Goal: Task Accomplishment & Management: Manage account settings

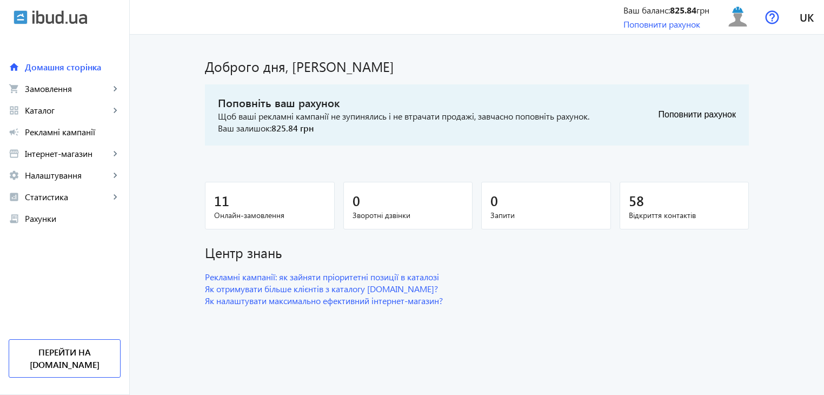
click at [38, 92] on span "Замовлення" at bounding box center [67, 88] width 85 height 11
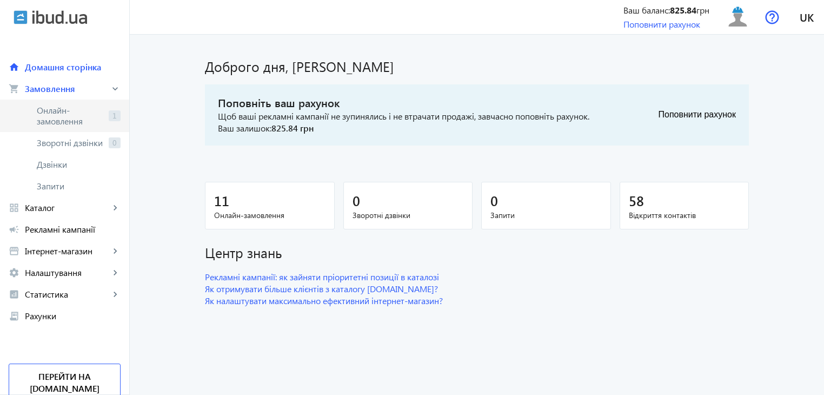
click at [96, 119] on span "Онлайн-замовлення" at bounding box center [71, 116] width 68 height 22
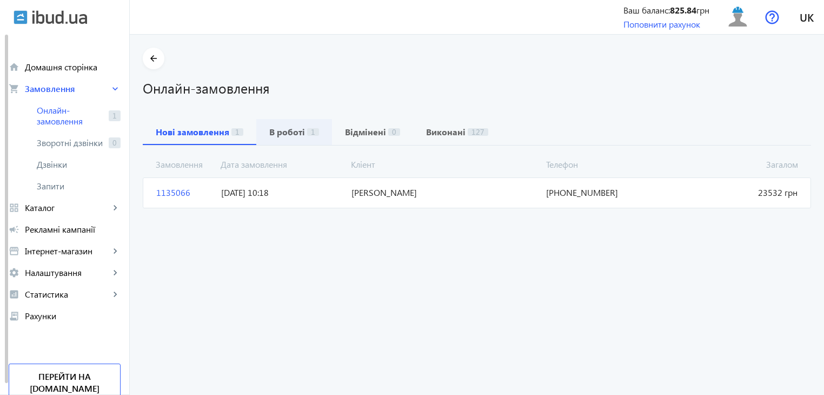
click at [270, 130] on b "В роботі" at bounding box center [287, 132] width 36 height 9
click at [300, 189] on span "08.09.2025 10:41" at bounding box center [282, 193] width 130 height 12
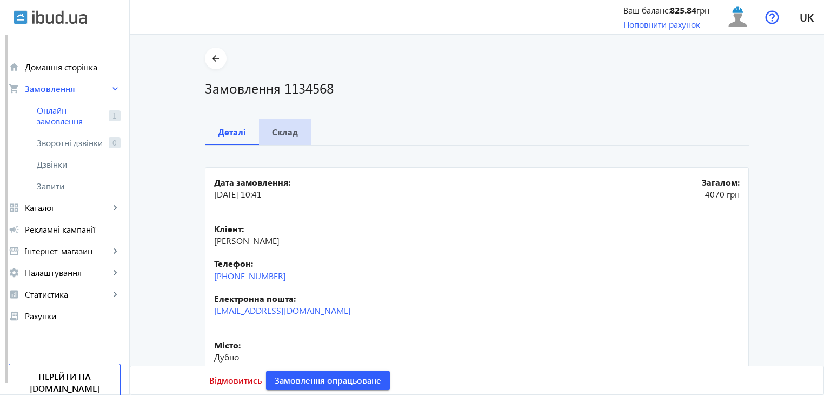
click at [288, 132] on b "Склад" at bounding box center [285, 132] width 26 height 9
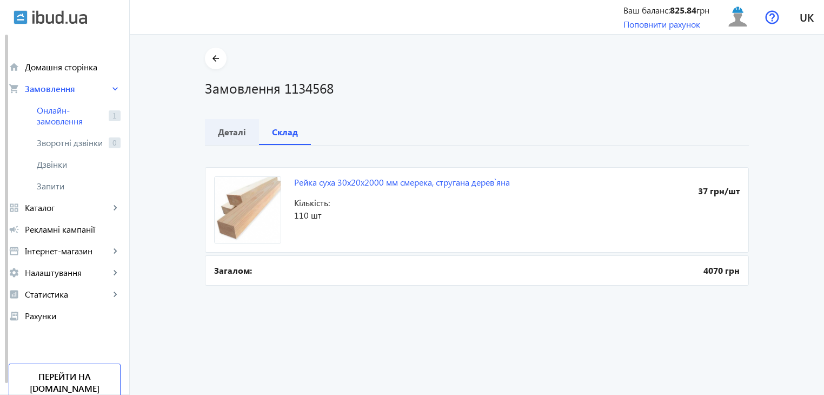
click at [218, 128] on b "Деталі" at bounding box center [232, 132] width 28 height 9
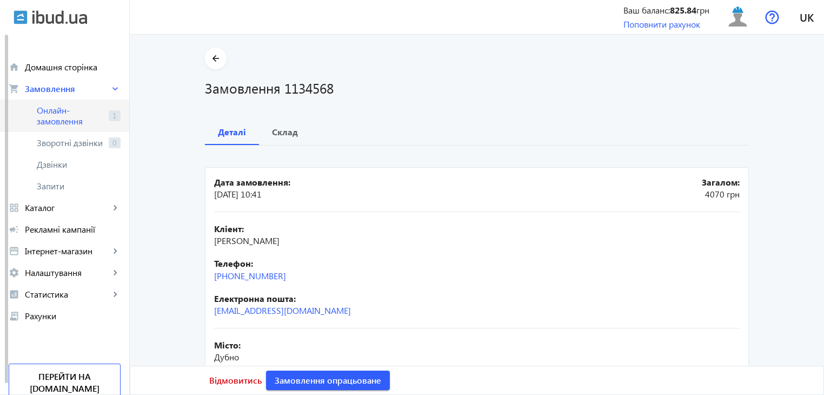
click at [57, 109] on span "Онлайн-замовлення" at bounding box center [71, 116] width 68 height 22
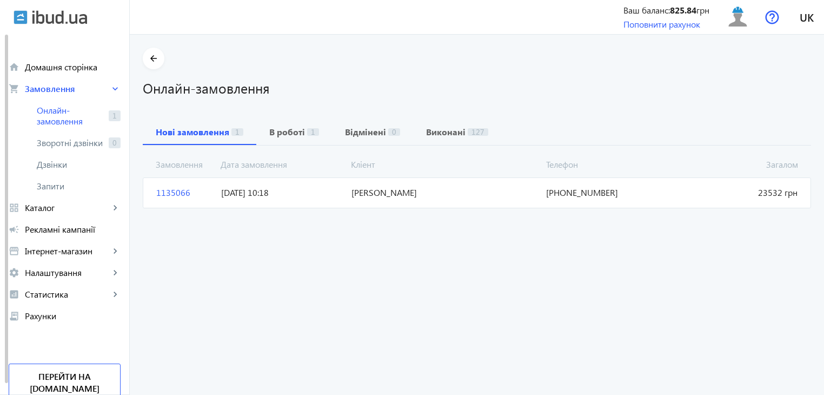
click at [305, 203] on mat-card "1135066 Вдовиченко Олексій Валерійович Загалом 23532 грн 12.09.2025 10:18 +38(0…" at bounding box center [477, 192] width 668 height 30
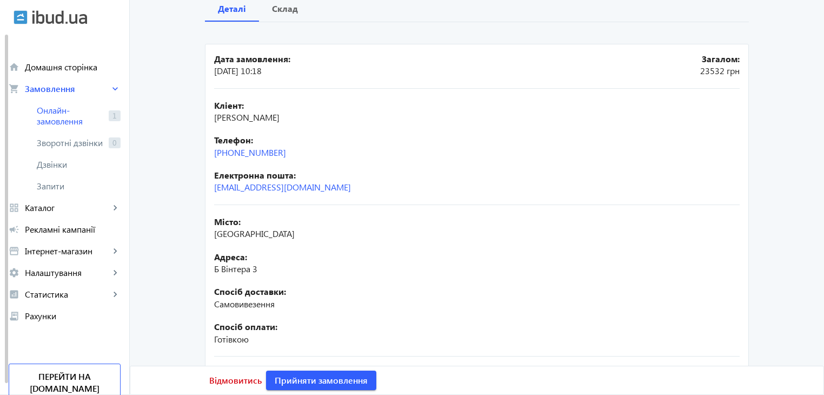
scroll to position [195, 0]
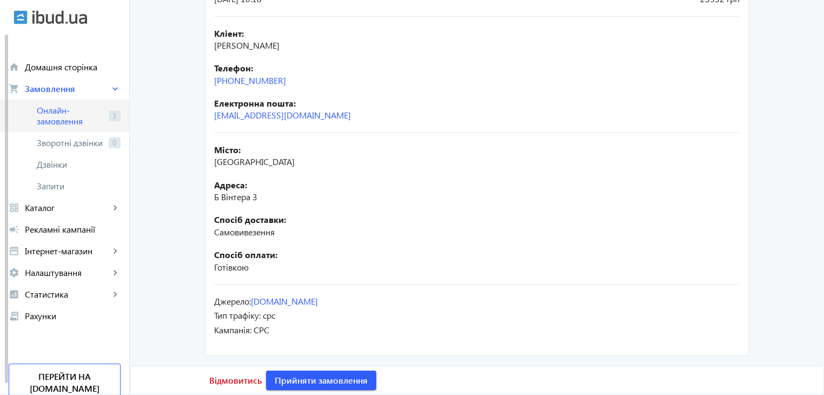
click at [64, 115] on span "Онлайн-замовлення" at bounding box center [71, 116] width 68 height 22
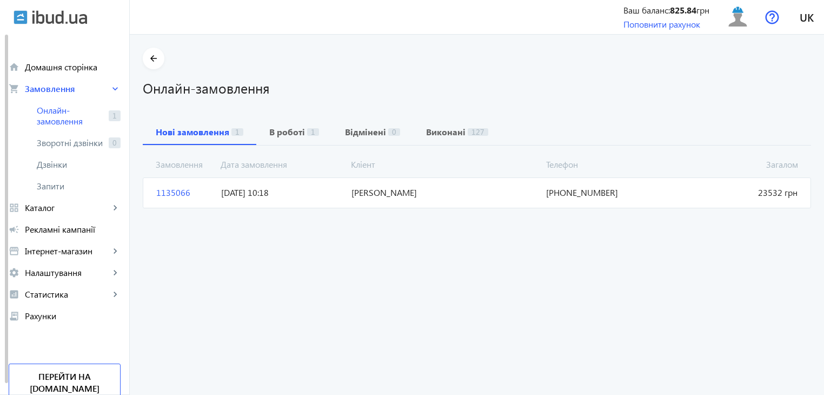
click at [231, 193] on span "12.09.2025 10:18" at bounding box center [282, 193] width 130 height 12
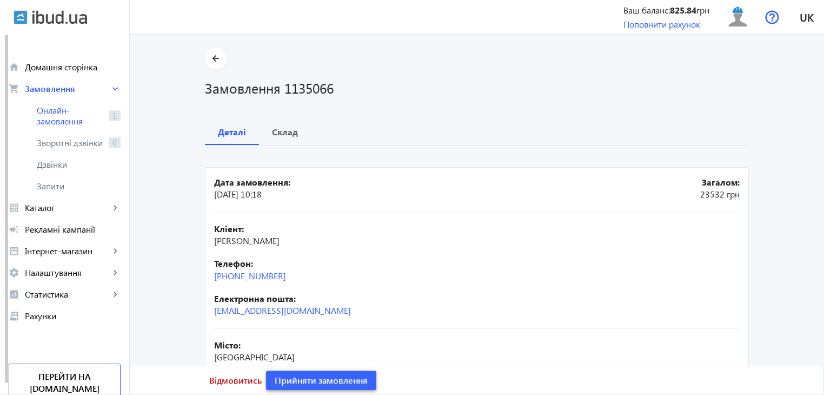
click at [279, 384] on span "Прийняти замовлення" at bounding box center [321, 380] width 93 height 12
click at [52, 85] on span "Замовлення" at bounding box center [67, 88] width 85 height 11
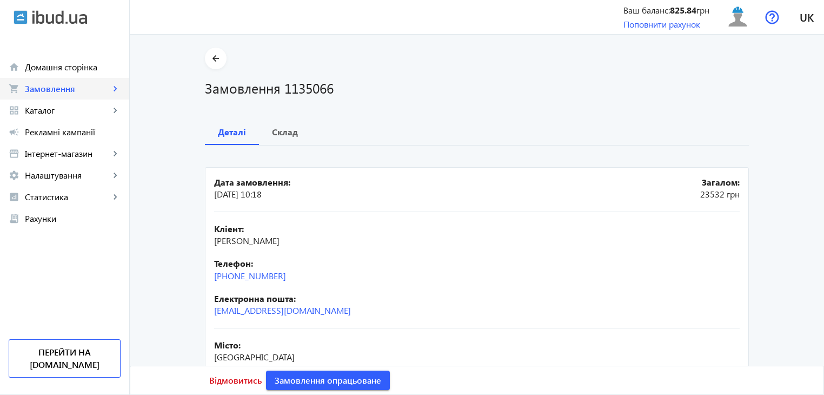
click at [56, 83] on span "Замовлення" at bounding box center [67, 88] width 85 height 11
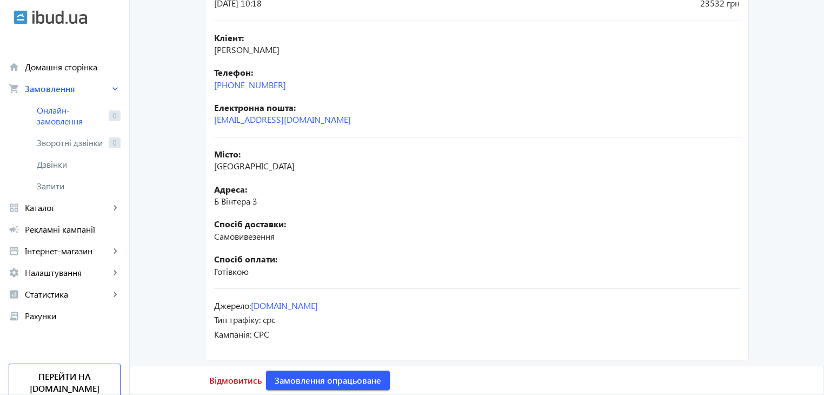
scroll to position [195, 0]
